Goal: Obtain resource: Download file/media

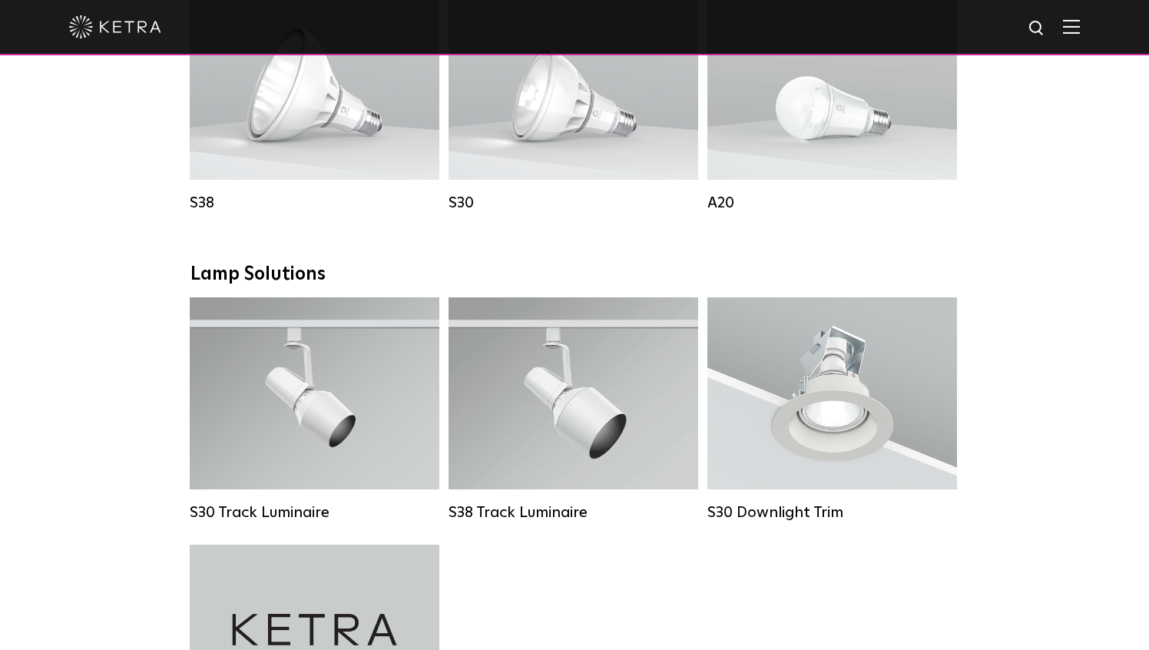
scroll to position [1204, 0]
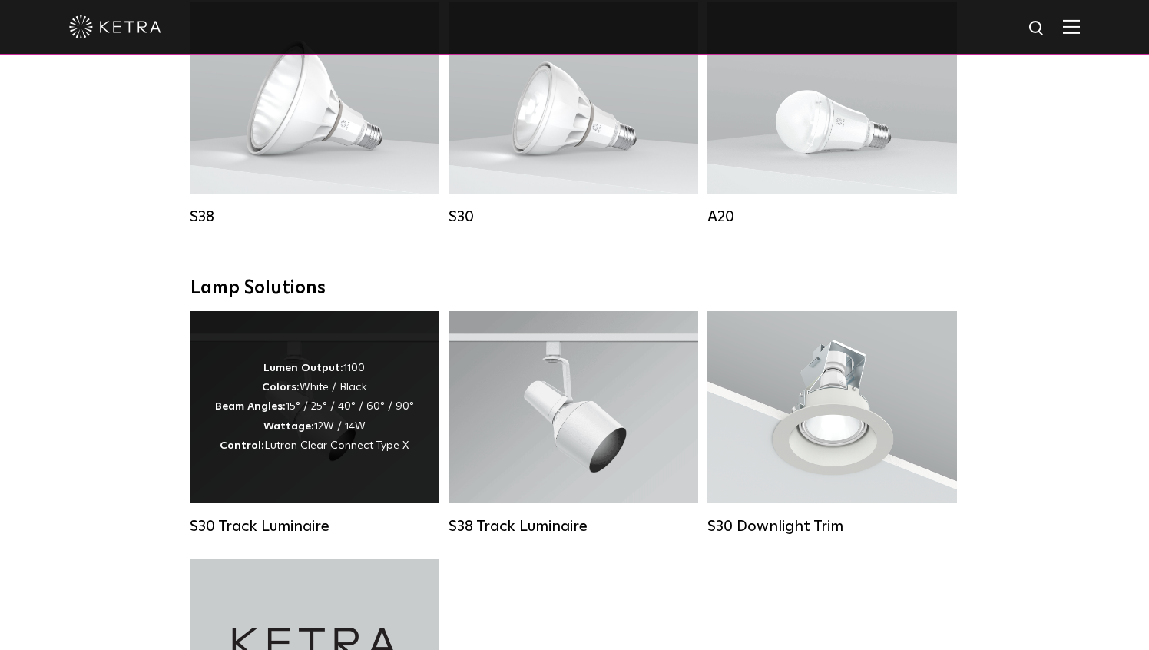
click at [351, 412] on div "Lumen Output: 1100 Colors: White / Black Beam Angles: 15° / 25° / 40° / 60° / 9…" at bounding box center [314, 407] width 199 height 97
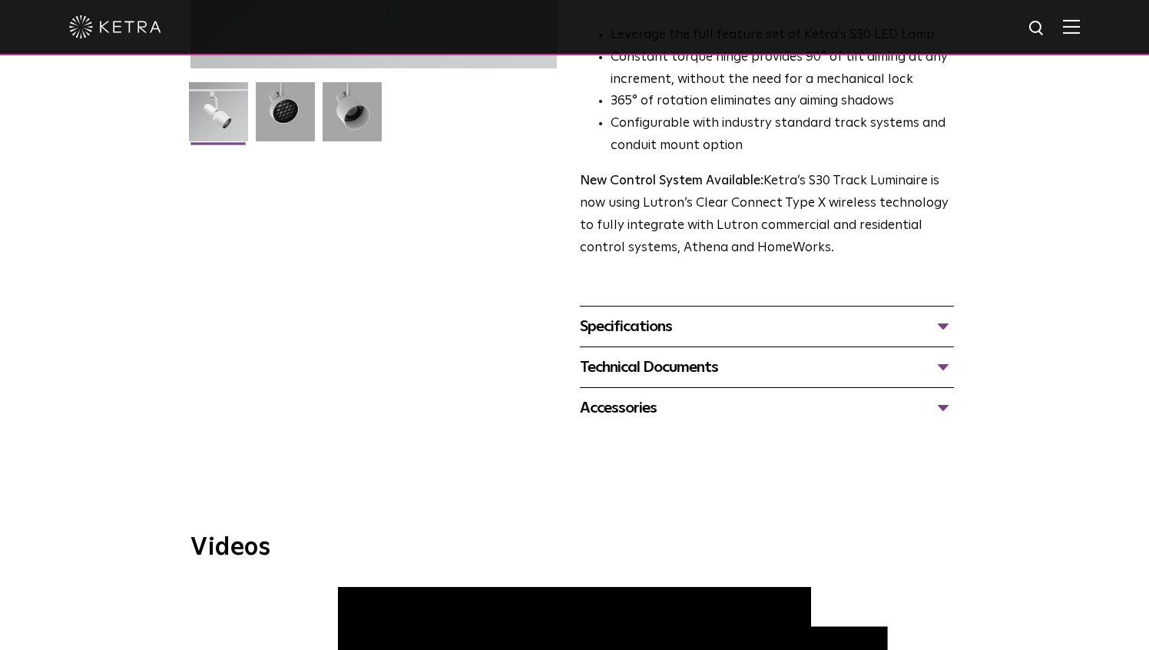
scroll to position [431, 0]
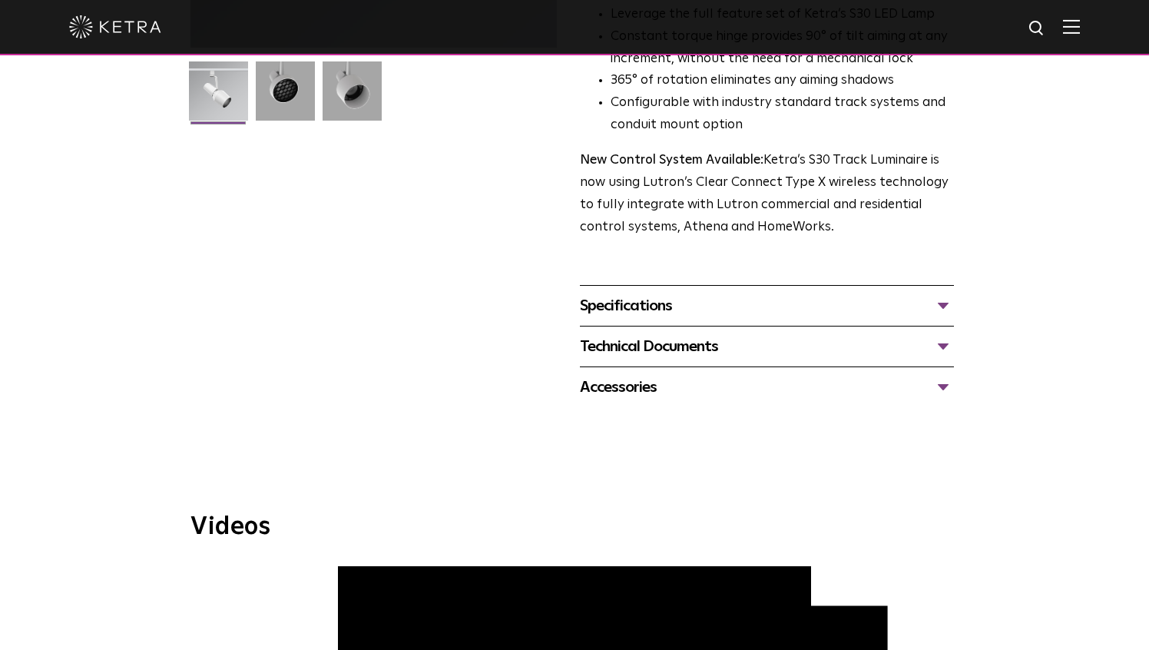
click at [639, 334] on div "Technical Documents" at bounding box center [767, 346] width 374 height 25
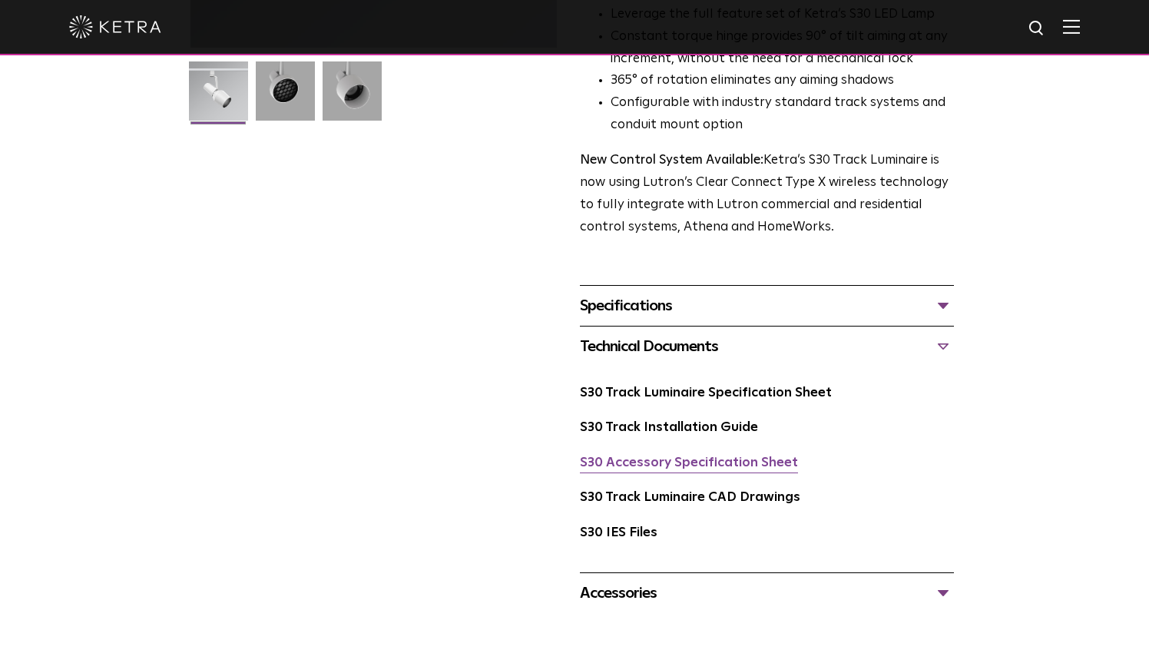
click at [639, 456] on link "S30 Accessory Specification Sheet" at bounding box center [689, 462] width 218 height 13
click at [671, 382] on div "S30 Track Luminaire Specification Sheet" at bounding box center [767, 399] width 374 height 35
click at [670, 386] on link "S30 Track Luminaire Specification Sheet" at bounding box center [706, 392] width 252 height 13
